Goal: Task Accomplishment & Management: Complete application form

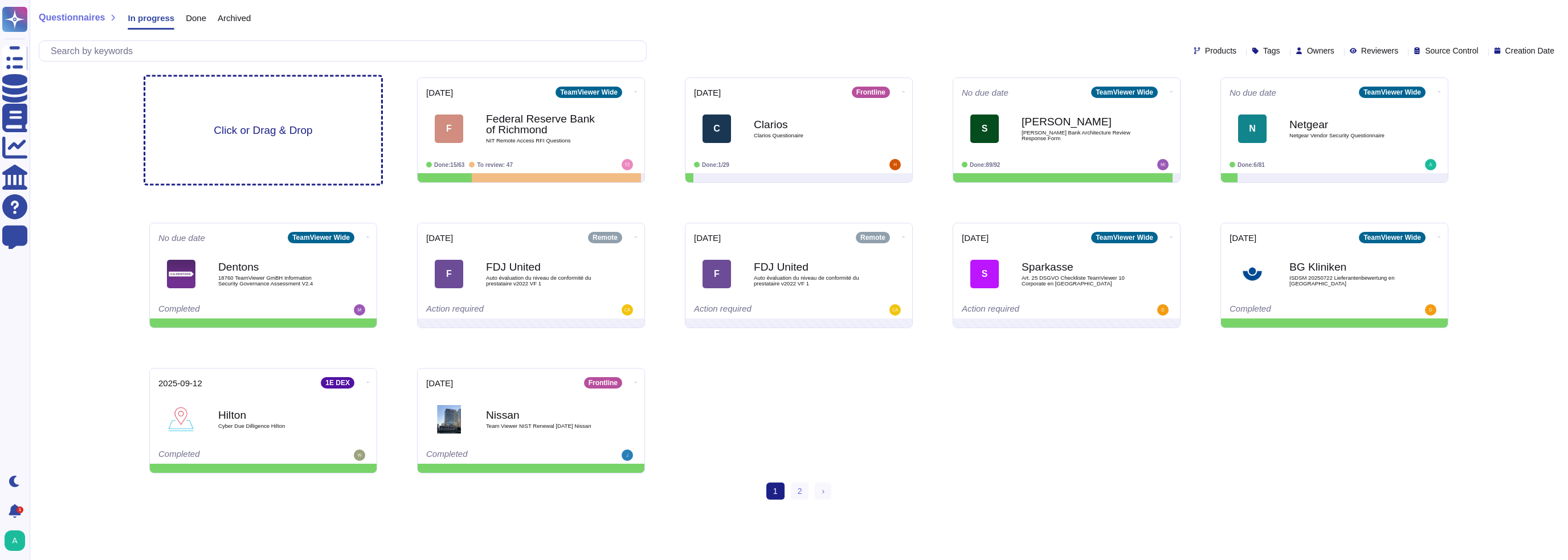
click at [278, 136] on span "Click or Drag & Drop" at bounding box center [263, 130] width 99 height 11
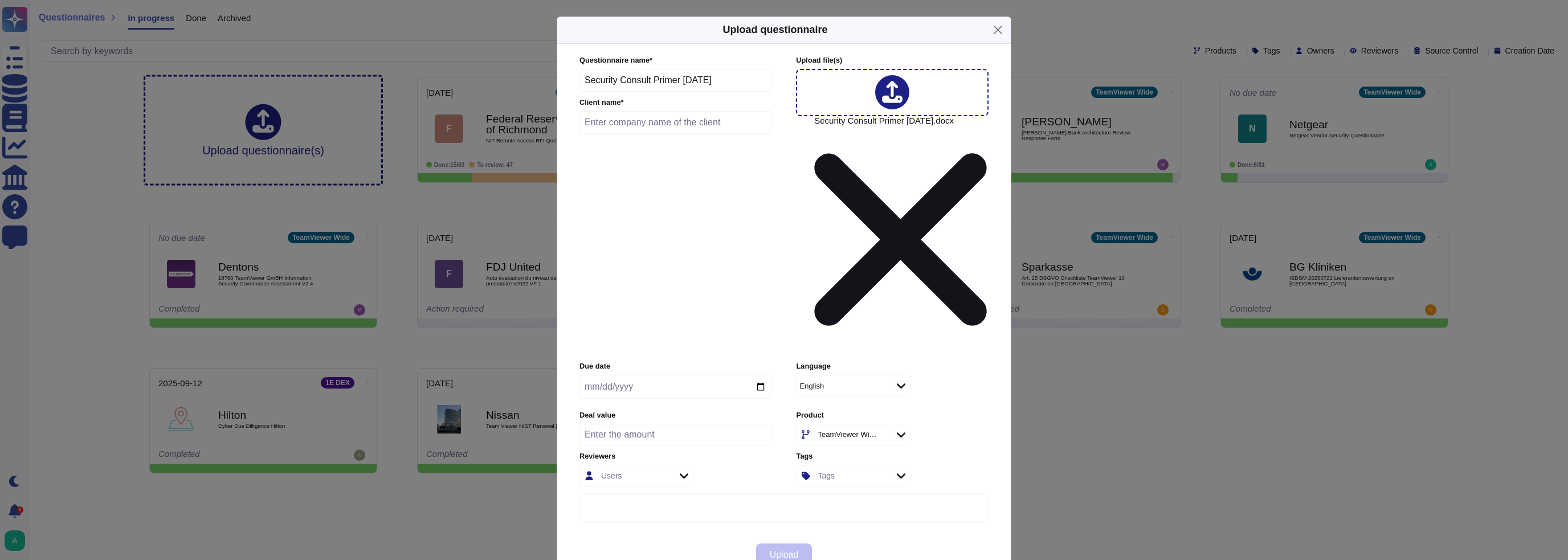
click at [638, 92] on input "Security Consult Primer [DATE]" at bounding box center [675, 80] width 192 height 23
click at [575, 175] on div "Questionnaire name * Security Consult Primer 5 Aug 2025 Client name * Upload fi…" at bounding box center [784, 289] width 432 height 490
click at [581, 92] on input "Security Consult Primer [DATE]" at bounding box center [675, 80] width 192 height 23
type input "Cook Medical"
click at [770, 551] on span "Upload" at bounding box center [784, 555] width 29 height 9
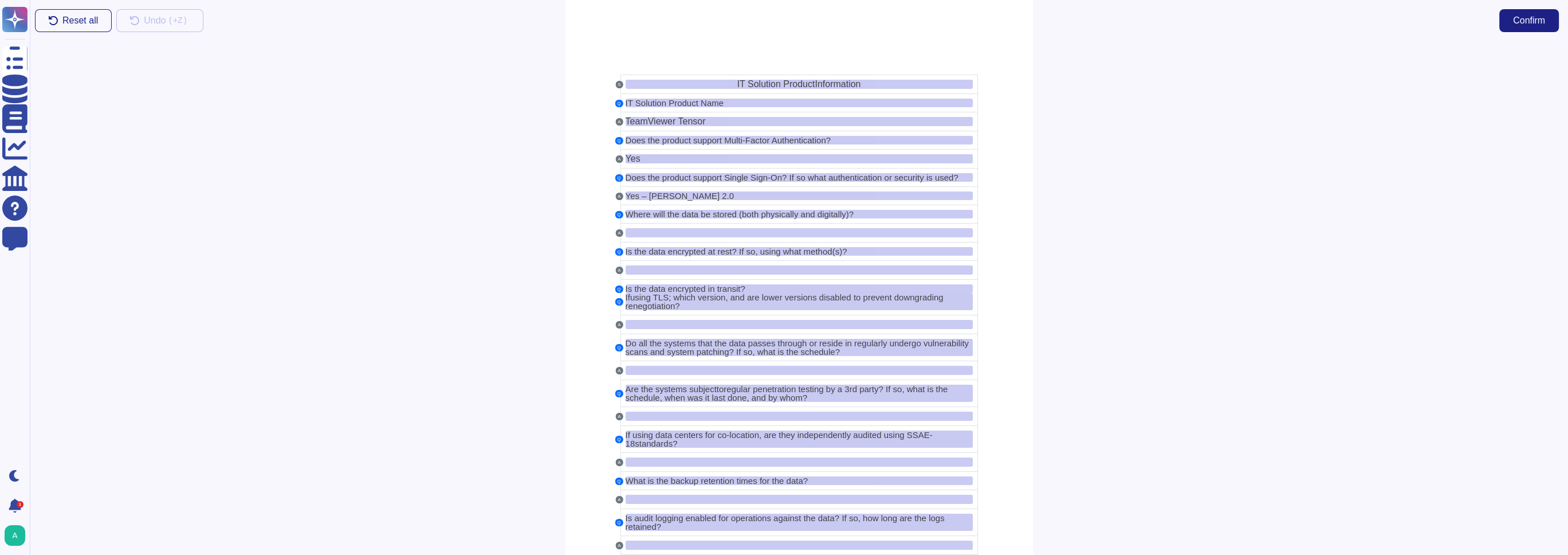
drag, startPoint x: 1527, startPoint y: 20, endPoint x: 1111, endPoint y: 196, distance: 451.7
click at [1543, 23] on span "Confirm" at bounding box center [1528, 20] width 32 height 9
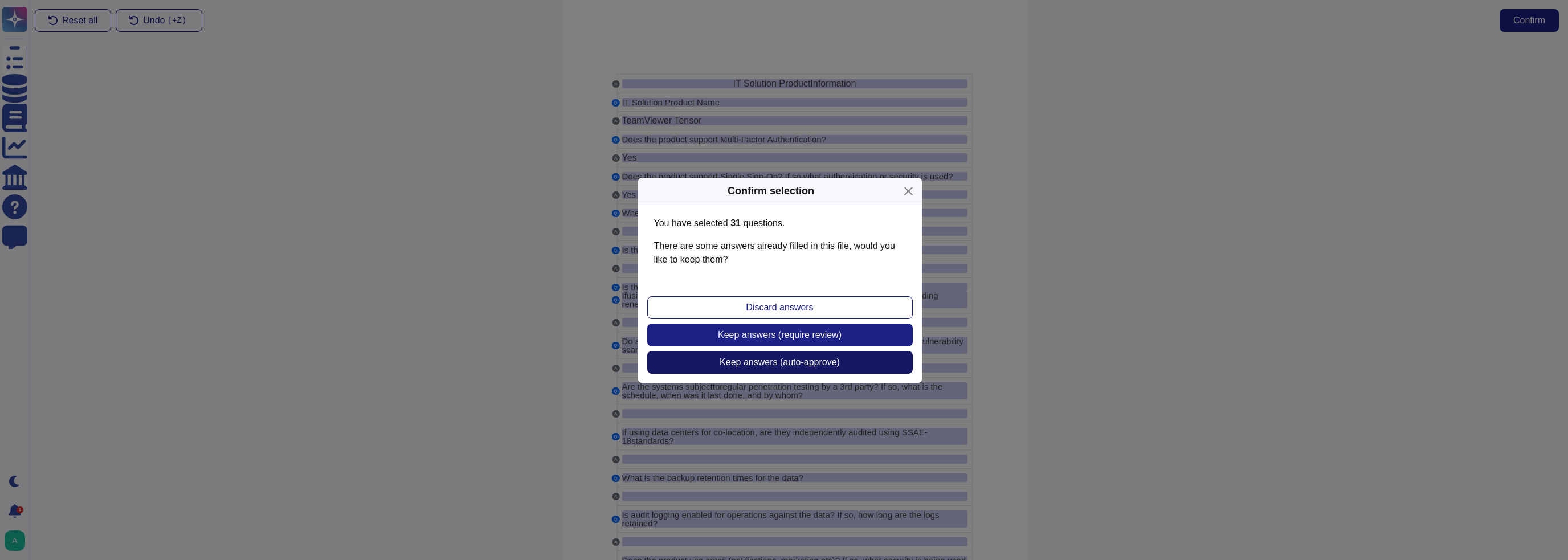
click at [771, 364] on span "Keep answers (auto-approve)" at bounding box center [779, 363] width 120 height 9
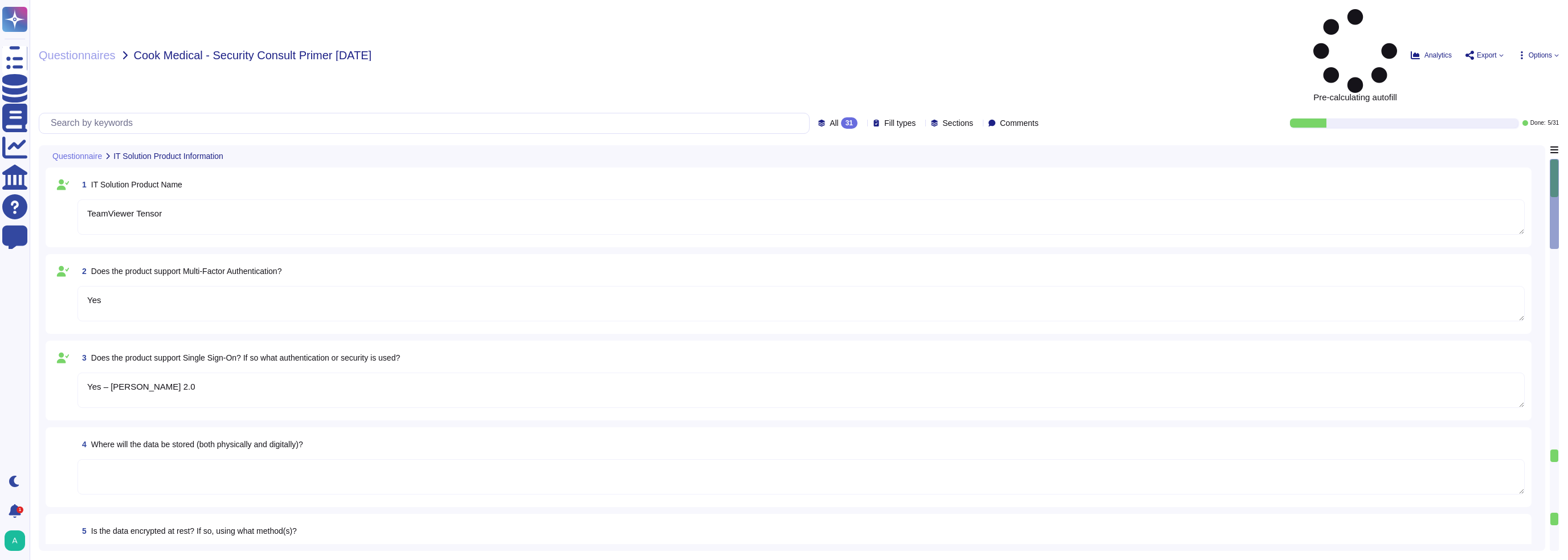
type textarea "TeamViewer Tensor"
type textarea "Yes"
type textarea "Yes – [PERSON_NAME] 2.0"
click at [839, 117] on div "All 31" at bounding box center [840, 123] width 44 height 11
click at [1159, 12] on div "Pre-calculating autofill Analytics Export Options" at bounding box center [1264, 55] width 589 height 93
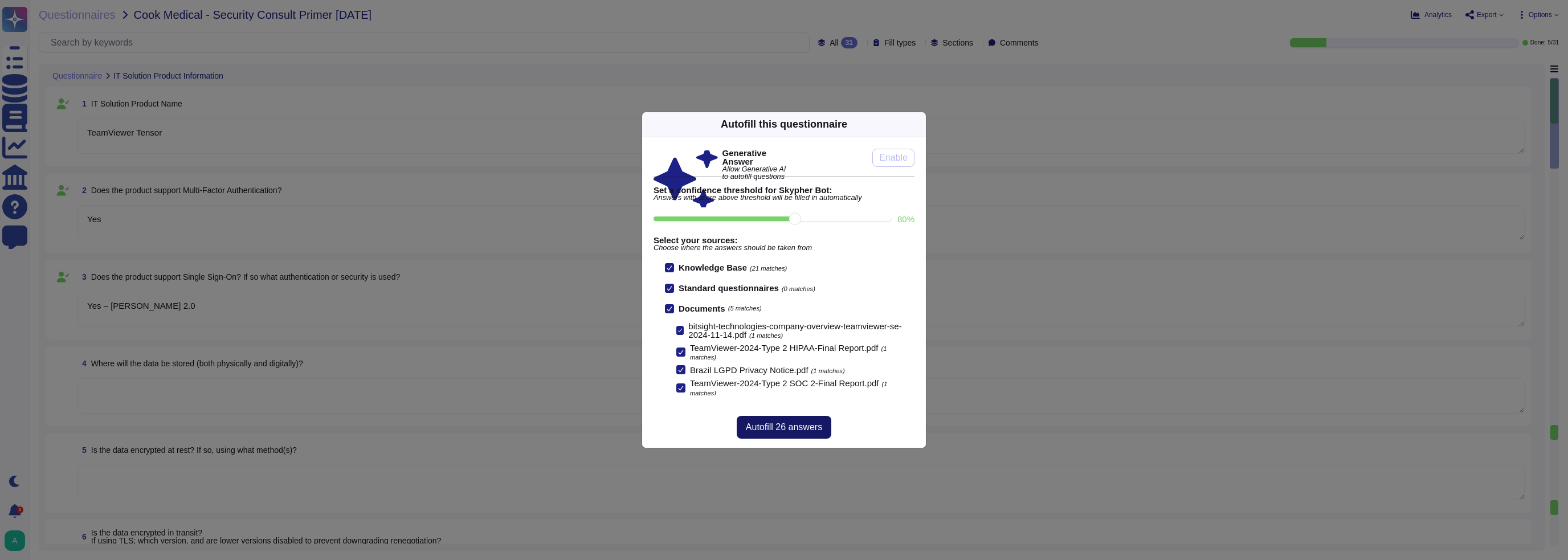
click at [776, 428] on span "Autofill 26 answers" at bounding box center [784, 427] width 76 height 9
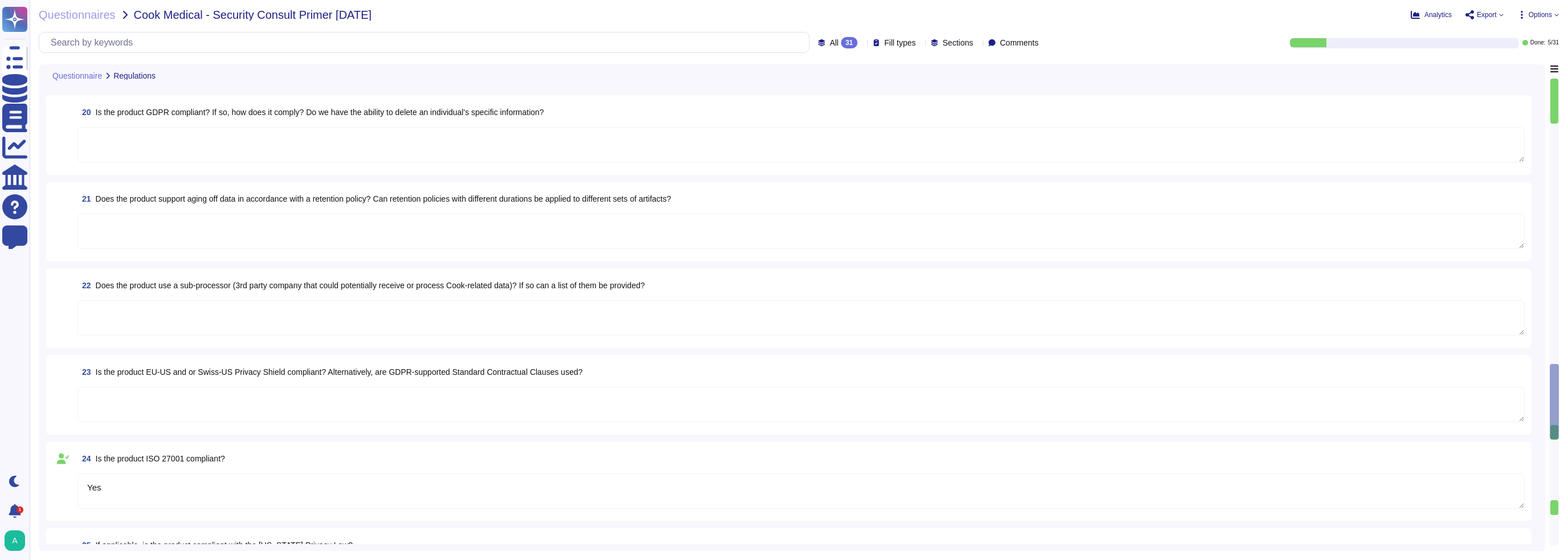
type textarea "Yes"
type textarea "Please visit for relevant certifications and security posture information."
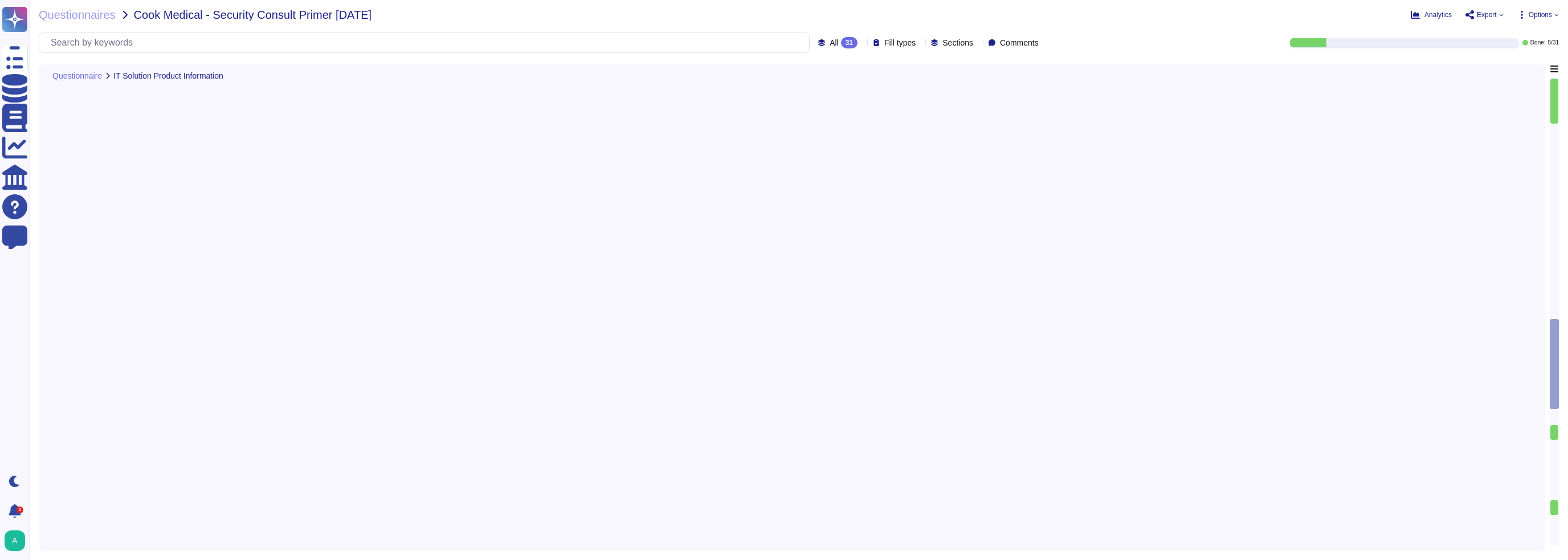
scroll to position [6, 0]
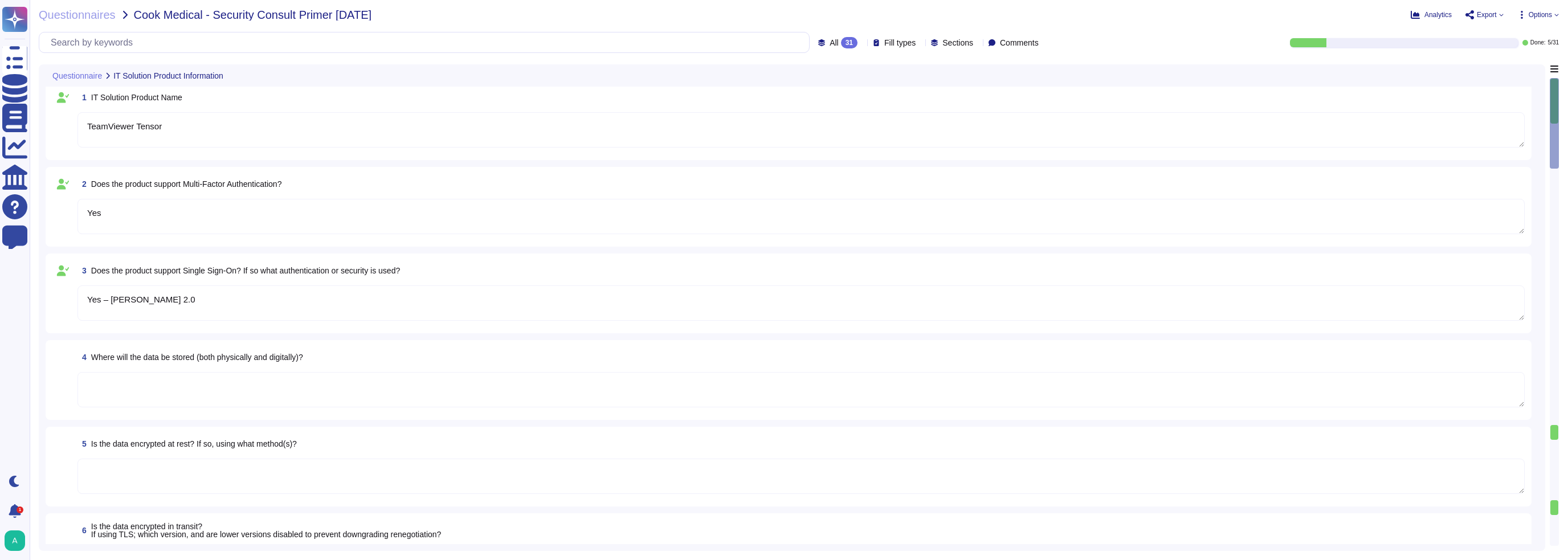
type textarea "TeamViewer Tensor"
type textarea "Yes"
type textarea "Yes – [PERSON_NAME] 2.0"
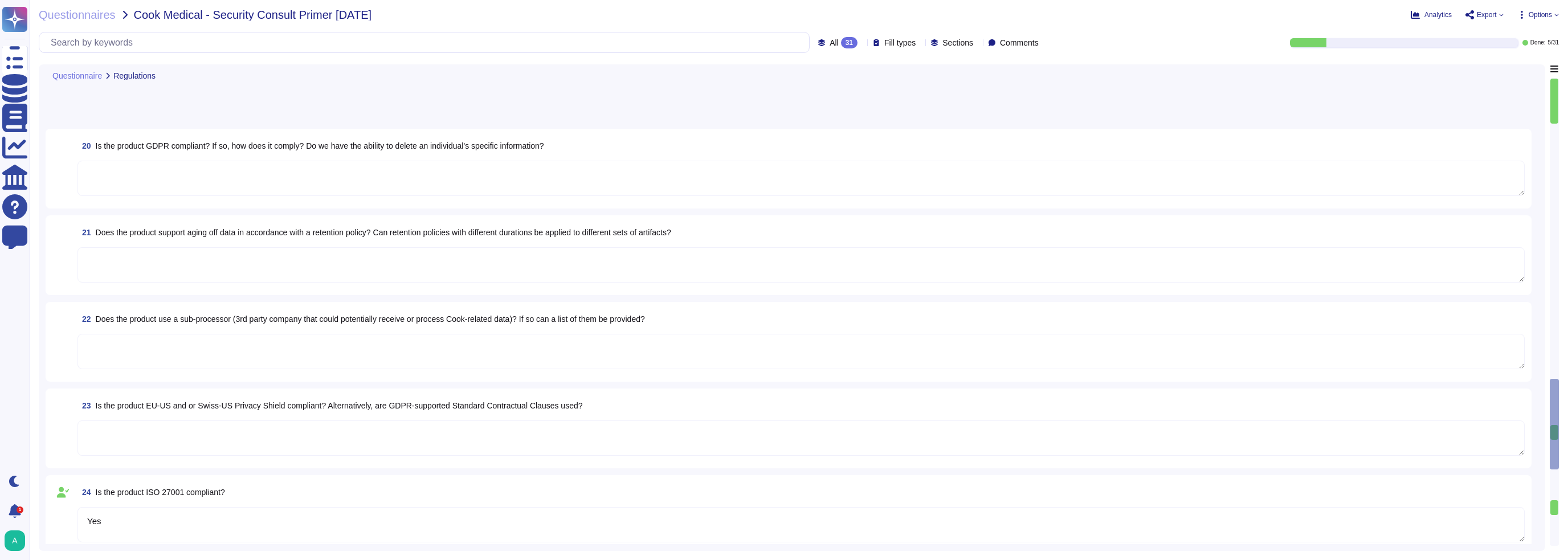
type textarea "Yes"
type textarea "Please visit for relevant certifications and security posture information."
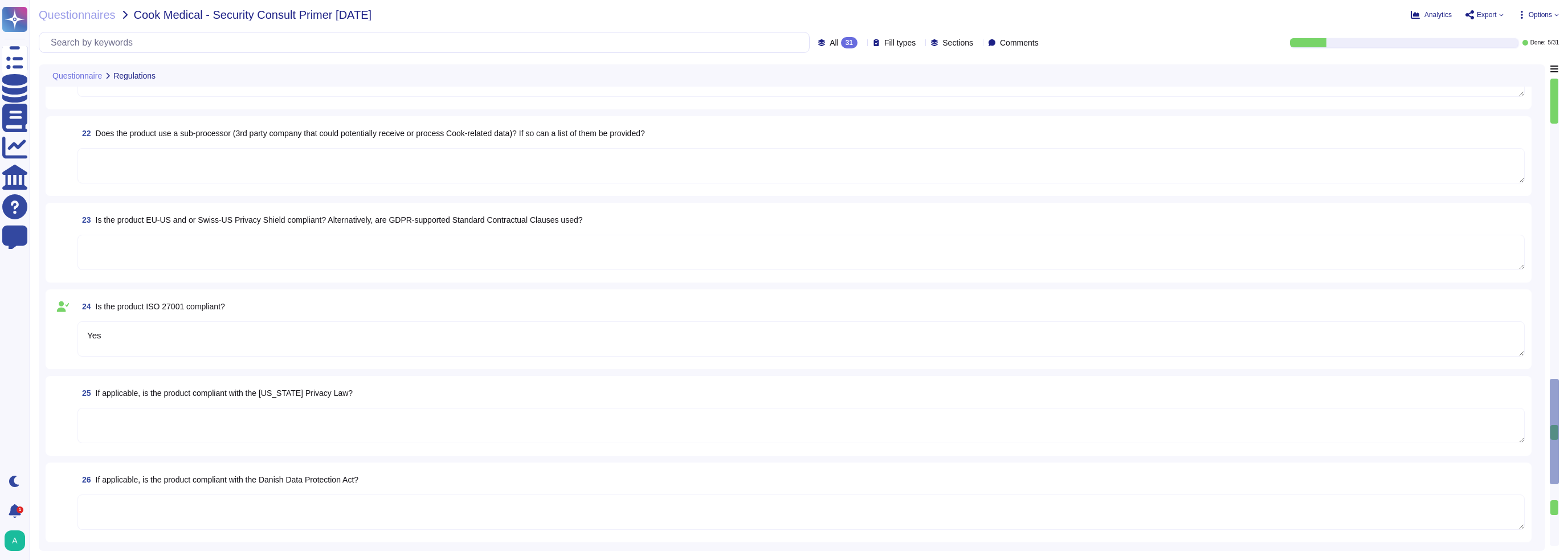
scroll to position [1482, 0]
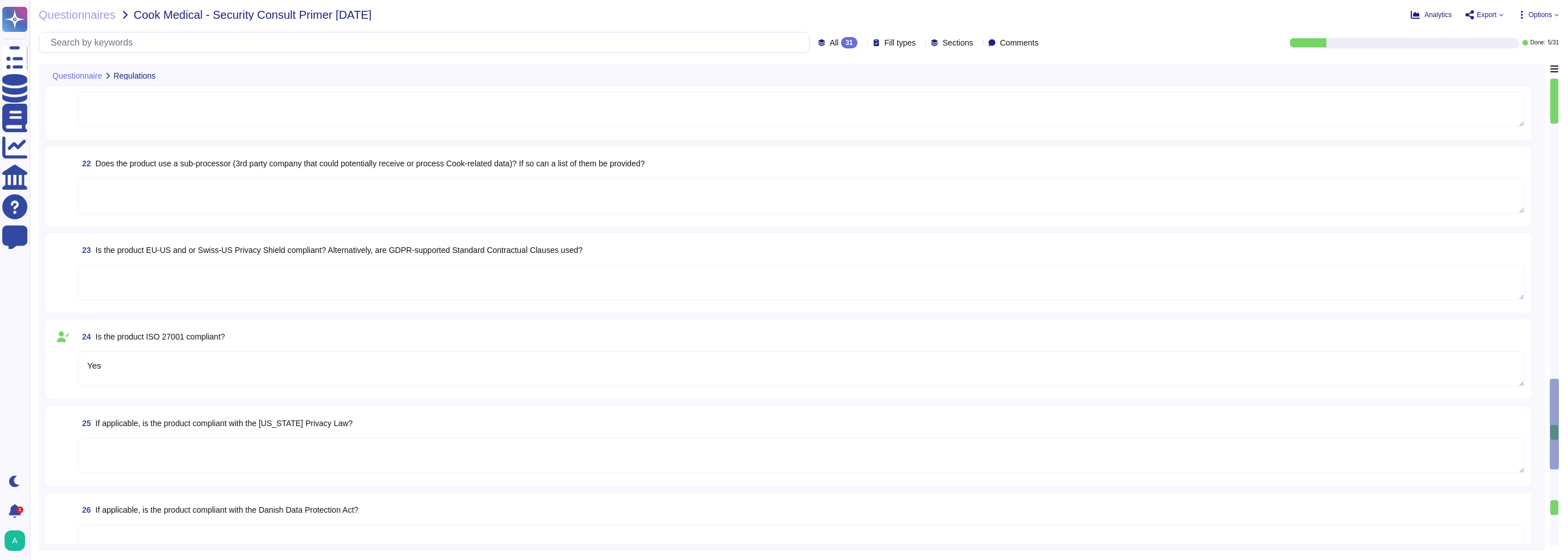
type textarea "Please visit for relevant certifications and security posture information."
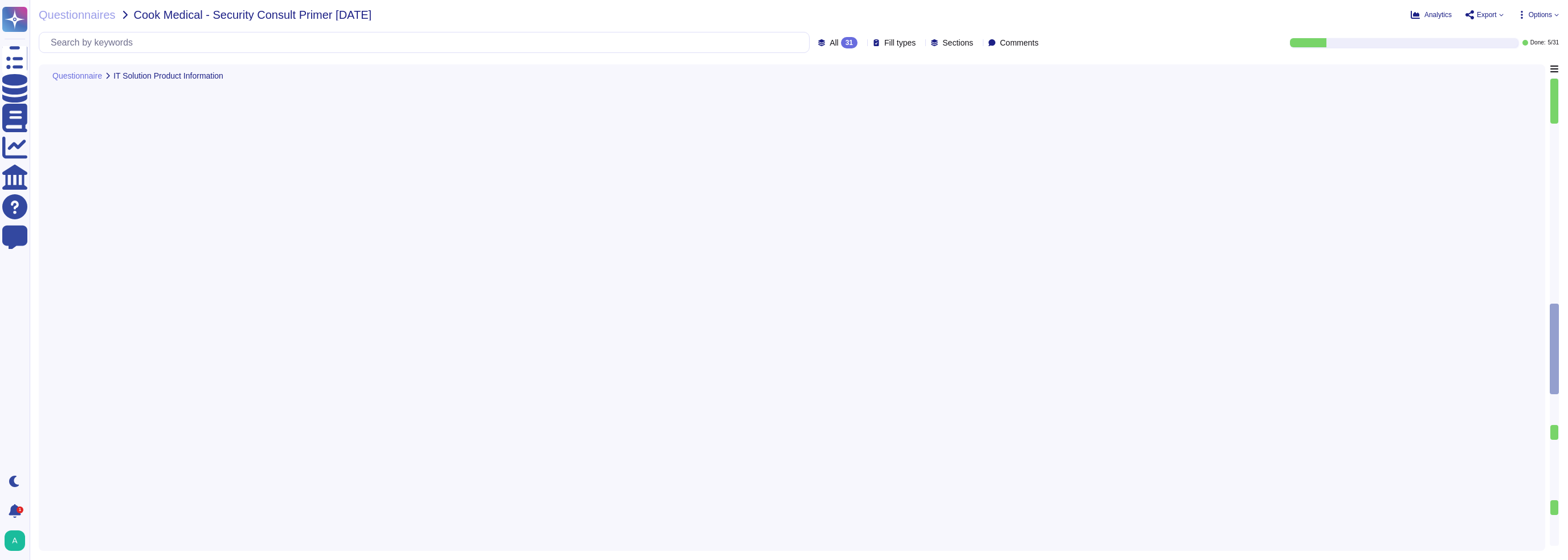
scroll to position [0, 0]
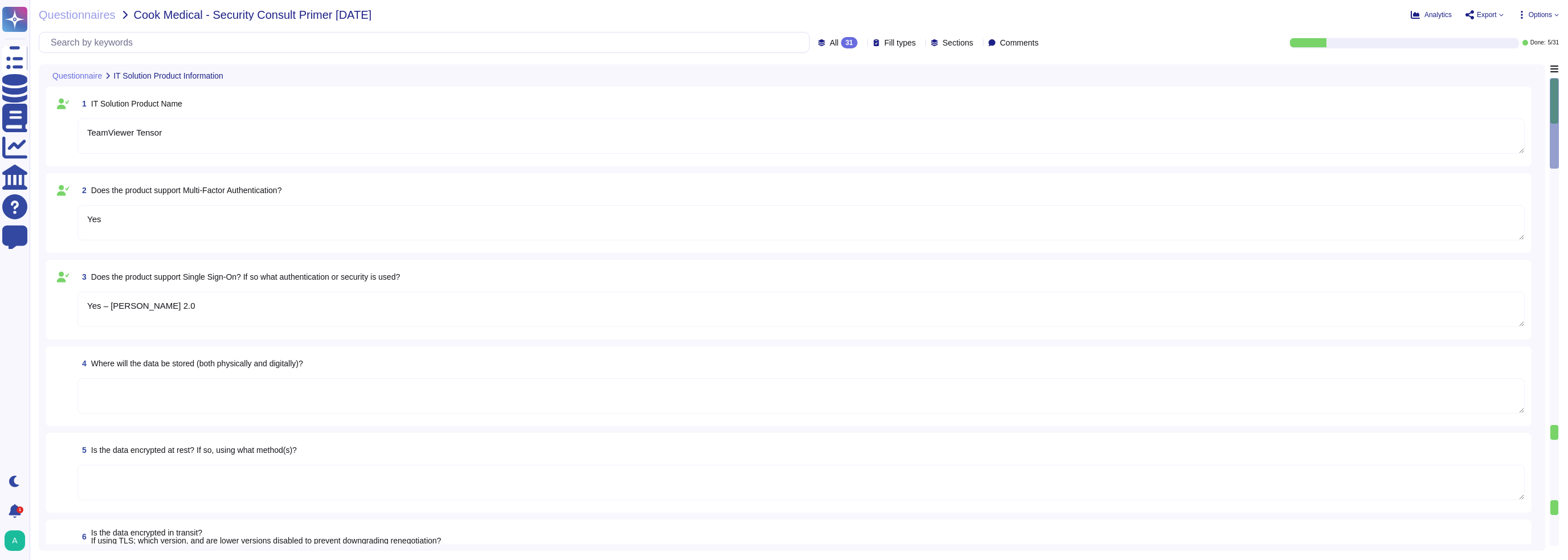
type textarea "TeamViewer Tensor"
type textarea "Yes"
type textarea "Yes – [PERSON_NAME] 2.0"
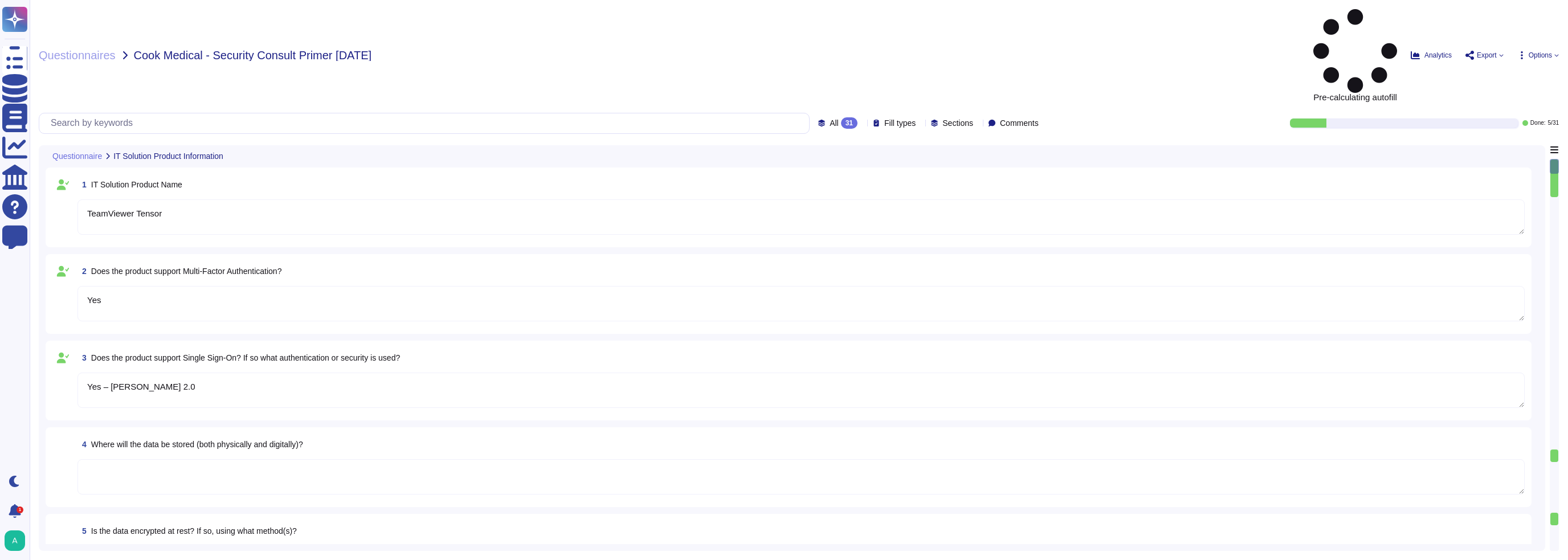
type textarea "TeamViewer Tensor"
type textarea "Yes"
type textarea "Yes – [PERSON_NAME] 2.0"
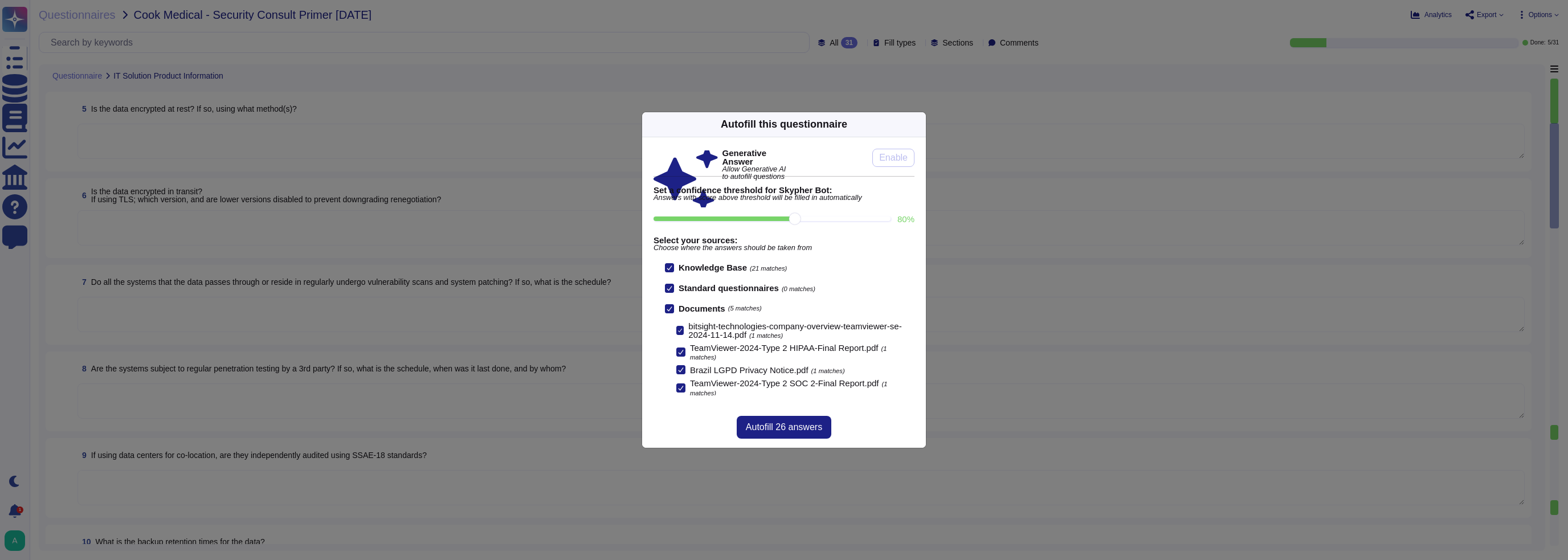
scroll to position [342, 0]
click at [764, 429] on span "Autofill 26 answers" at bounding box center [784, 427] width 76 height 9
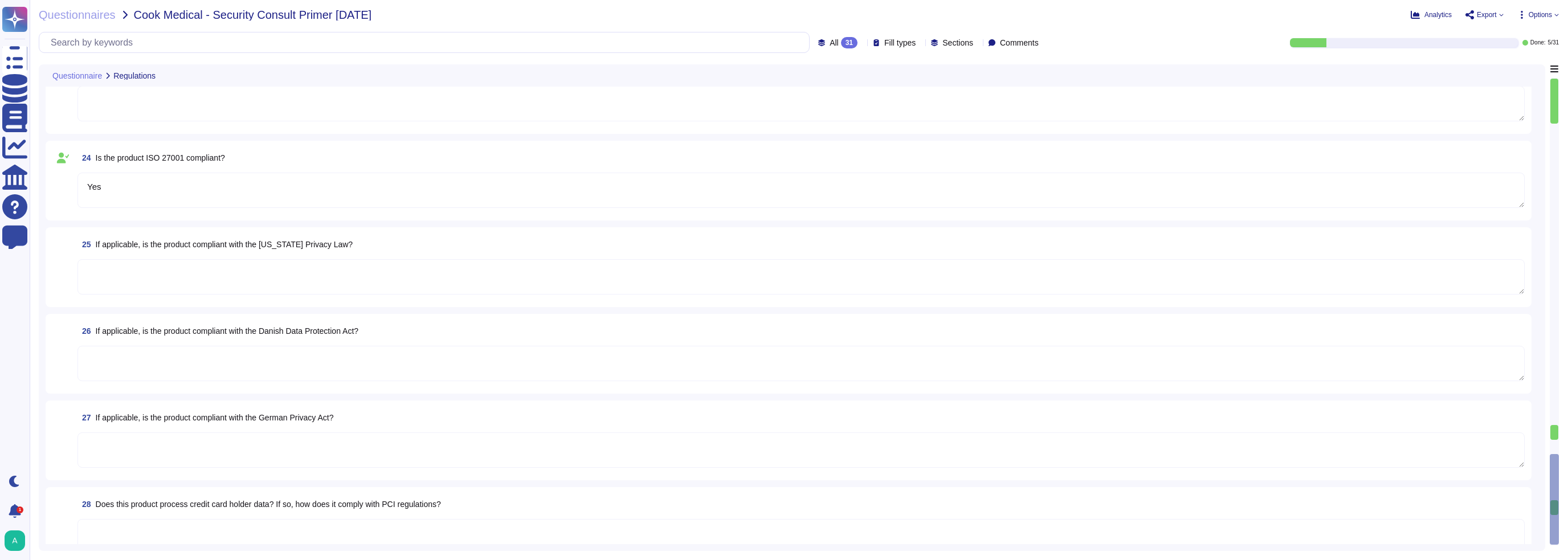
scroll to position [2109, 0]
type textarea "Yes"
type textarea "Please visit for relevant certifications and security posture information."
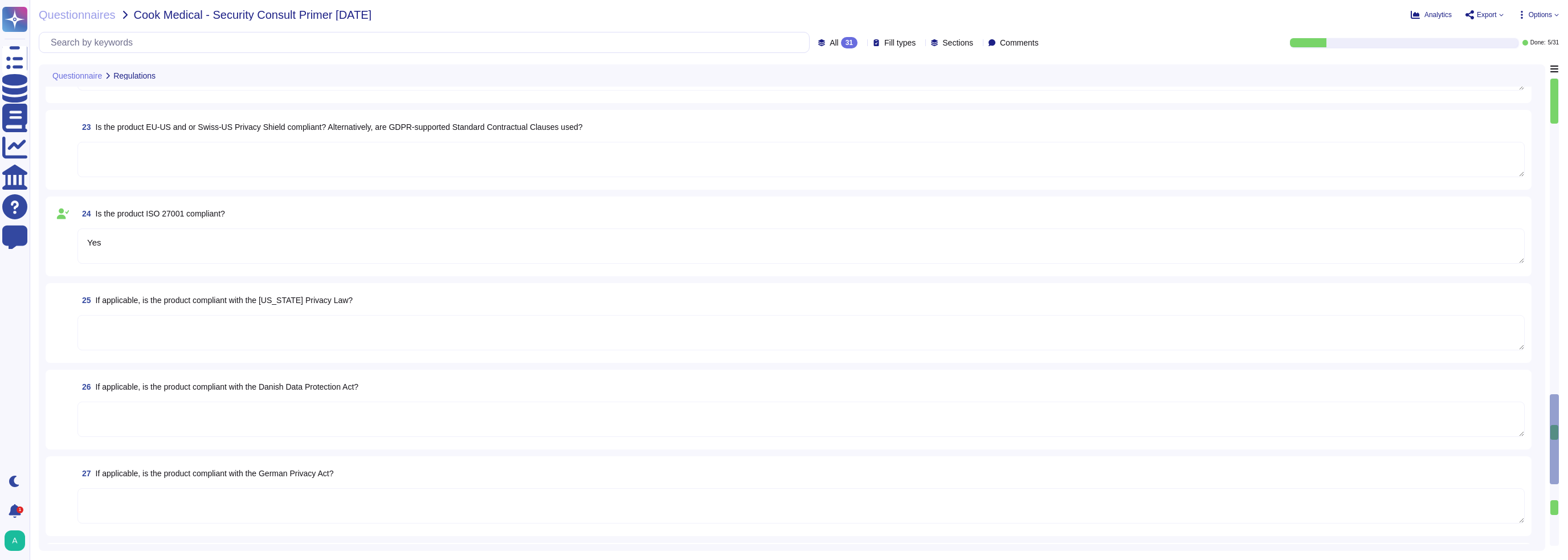
scroll to position [1767, 0]
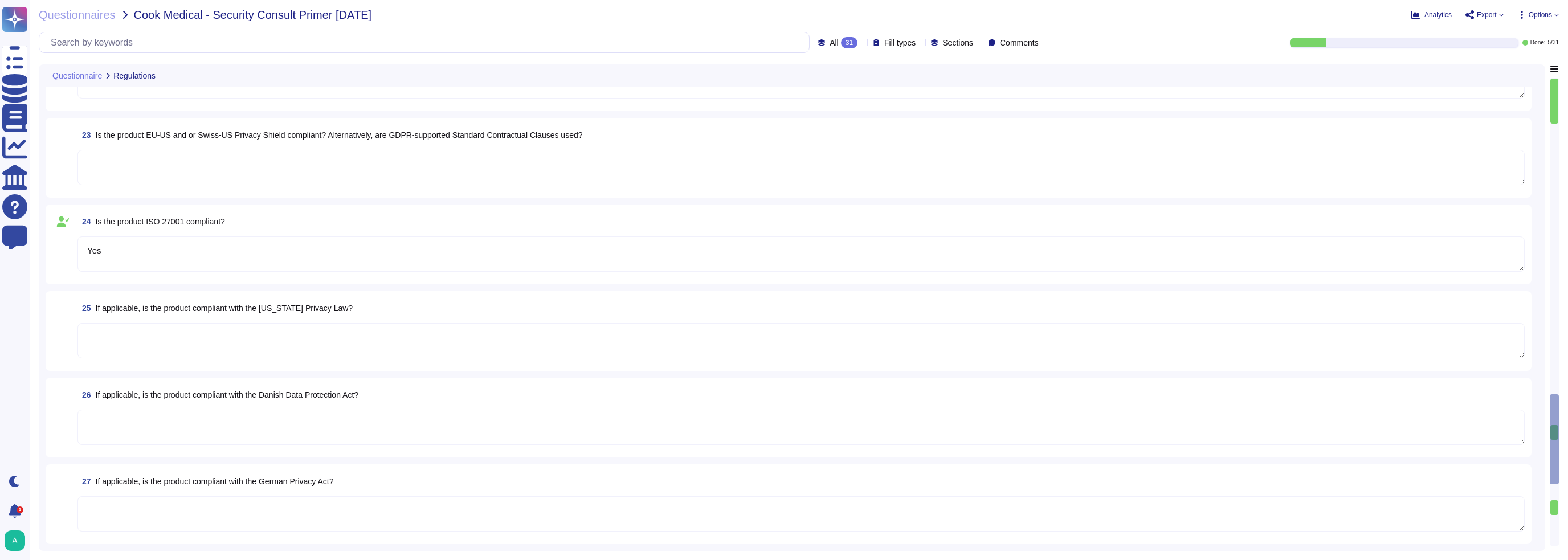
click at [884, 44] on span "Fill types" at bounding box center [900, 42] width 31 height 8
click at [1484, 17] on span "Export" at bounding box center [1487, 14] width 20 height 6
click at [1443, 16] on span "Analytics" at bounding box center [1439, 14] width 27 height 6
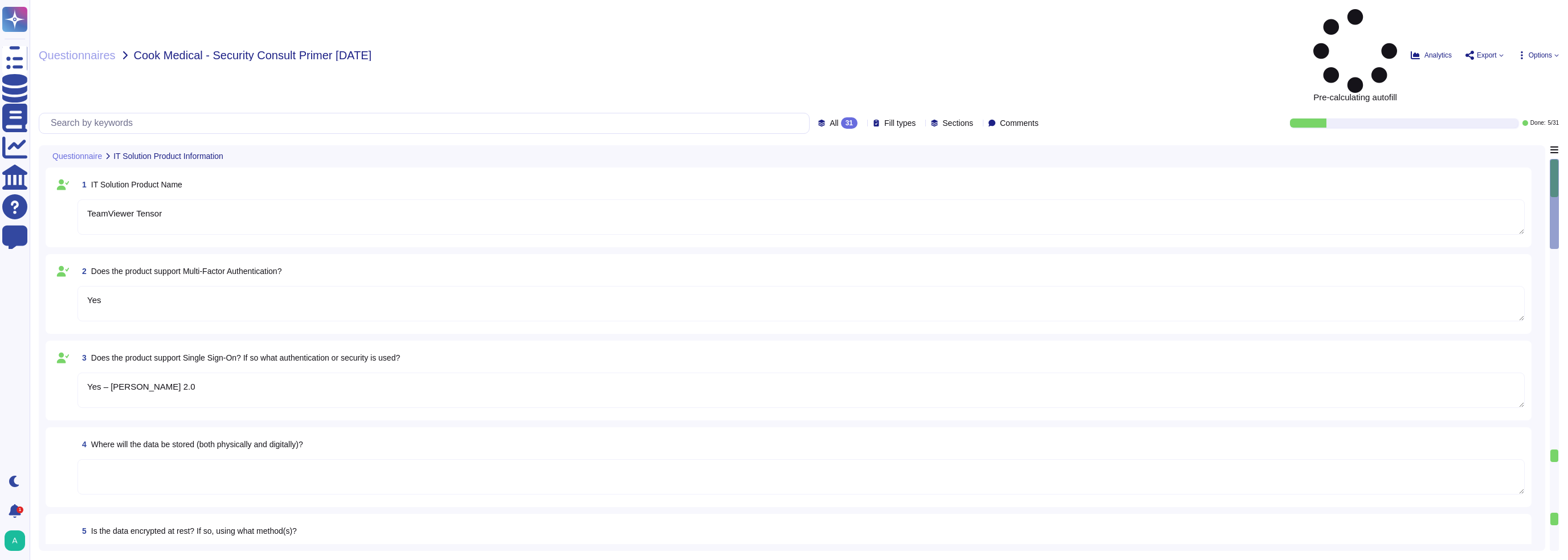
type textarea "TeamViewer Tensor"
type textarea "Yes"
type textarea "Yes – [PERSON_NAME] 2.0"
